Goal: Go to known website: Go to known website

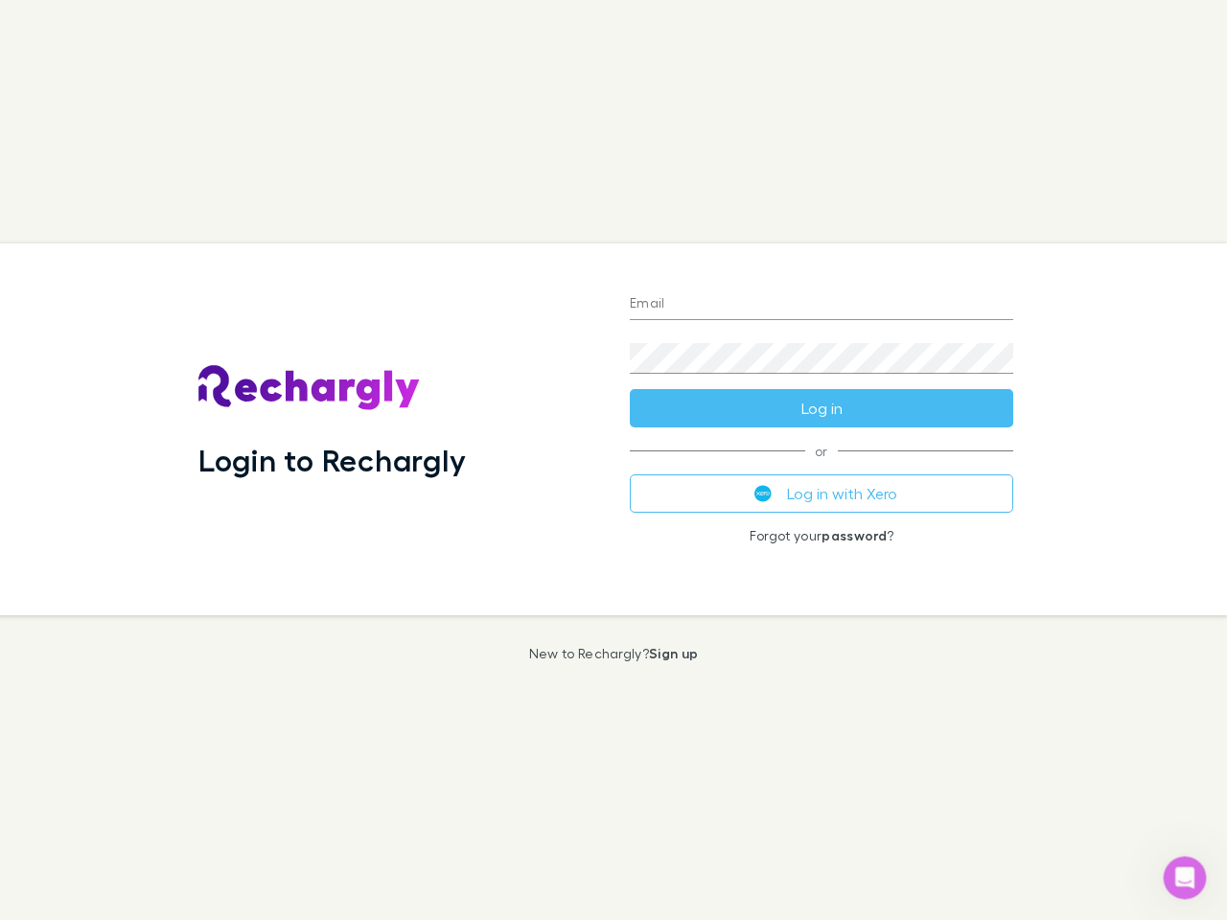
click at [613, 460] on div "Login to Rechargly" at bounding box center [398, 429] width 431 height 372
click at [821, 305] on input "Email" at bounding box center [821, 304] width 383 height 31
click at [821, 408] on button "Log in" at bounding box center [821, 408] width 383 height 38
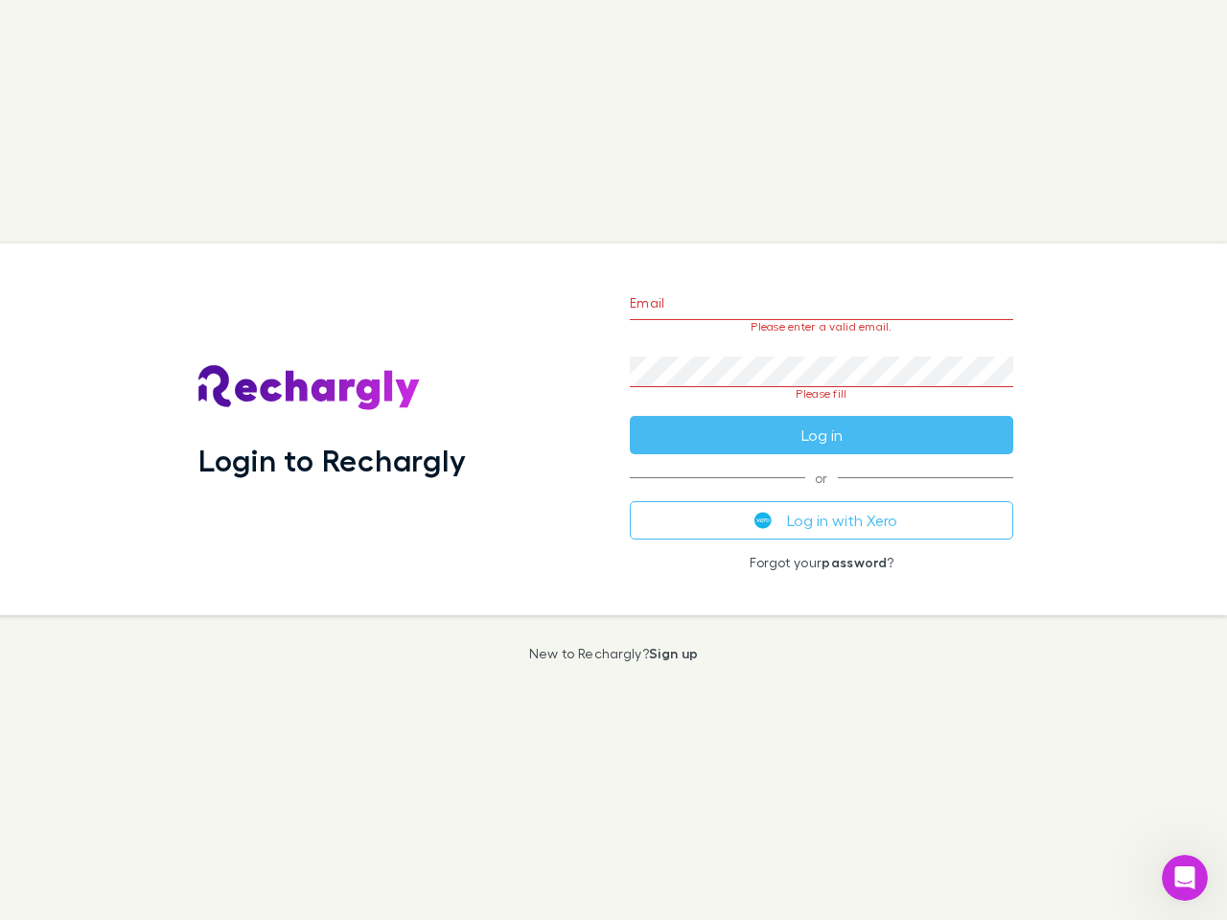
click at [821, 494] on div "Email Please enter a valid email. Password Please fill Log in or Log in with Xe…" at bounding box center [821, 429] width 414 height 372
click at [1184, 878] on icon "Open Intercom Messenger" at bounding box center [1185, 878] width 32 height 32
